Goal: Navigation & Orientation: Understand site structure

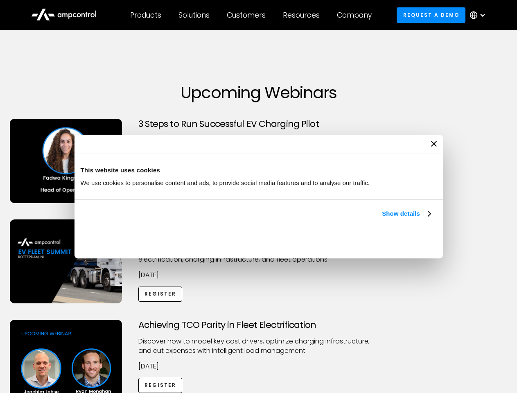
click at [382, 219] on link "Show details" at bounding box center [406, 214] width 48 height 10
click at [0, 0] on div "Necessary cookies help make a website usable by enabling basic functions like p…" at bounding box center [0, 0] width 0 height 0
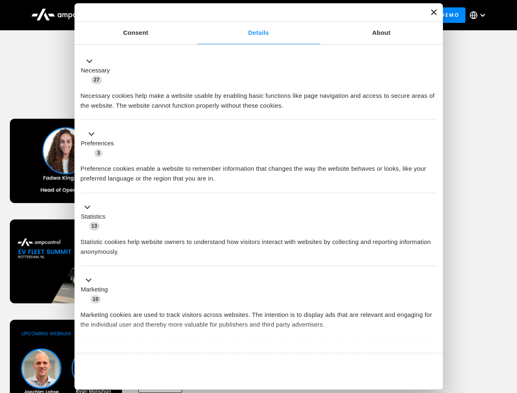
click at [508, 330] on div "Achieving TCO Parity in Fleet Electrification Discover how to model key cost dr…" at bounding box center [259, 384] width 514 height 129
click at [252, 15] on div "Customers" at bounding box center [246, 15] width 39 height 9
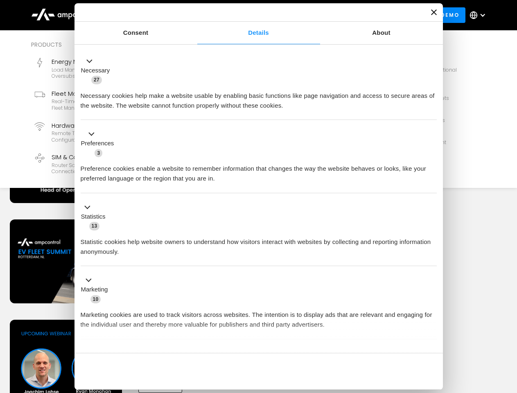
click at [145, 15] on div "Products" at bounding box center [145, 15] width 31 height 9
click at [195, 15] on div "Solutions" at bounding box center [194, 15] width 31 height 9
click at [248, 15] on div "Customers" at bounding box center [246, 15] width 39 height 9
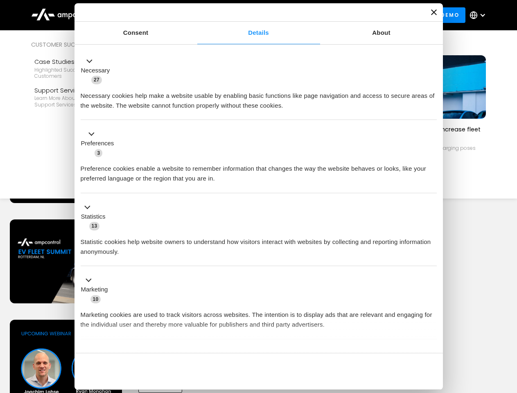
click at [303, 15] on div "Resources" at bounding box center [301, 15] width 37 height 9
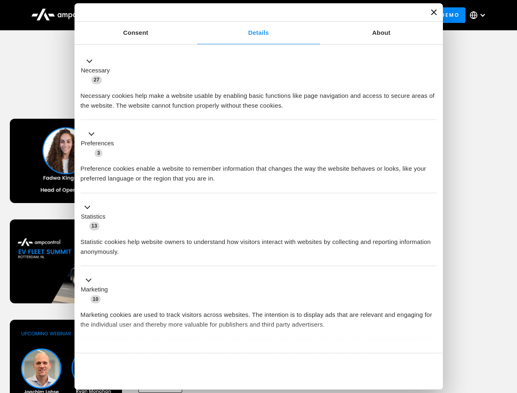
click at [357, 15] on div "Company" at bounding box center [354, 15] width 35 height 9
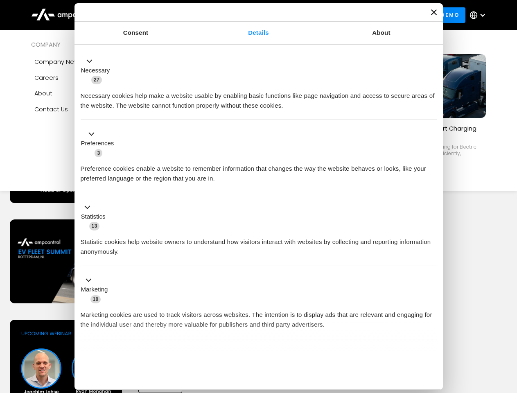
click at [480, 15] on div at bounding box center [483, 15] width 7 height 7
